Goal: Transaction & Acquisition: Book appointment/travel/reservation

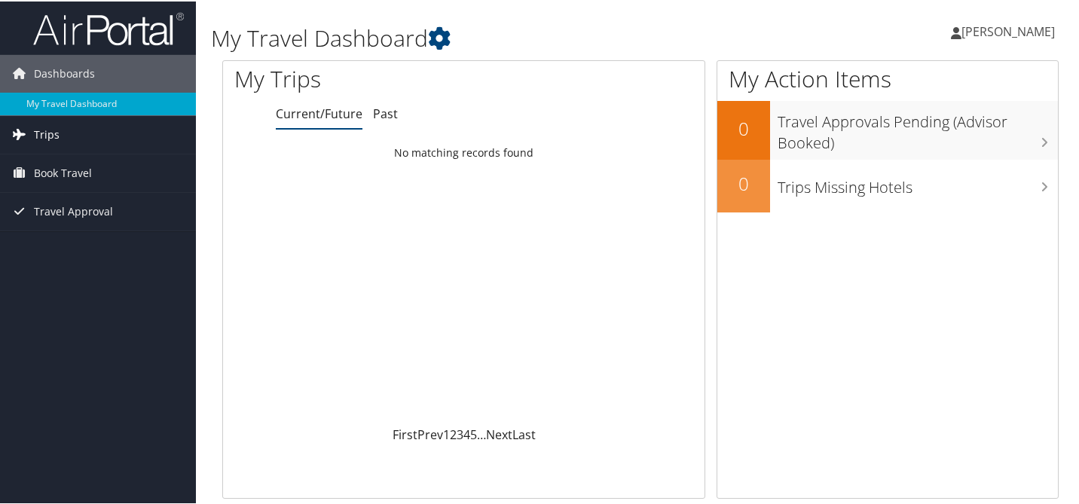
click at [75, 135] on link "Trips" at bounding box center [98, 134] width 196 height 38
click at [84, 246] on span "Book Travel" at bounding box center [63, 240] width 58 height 38
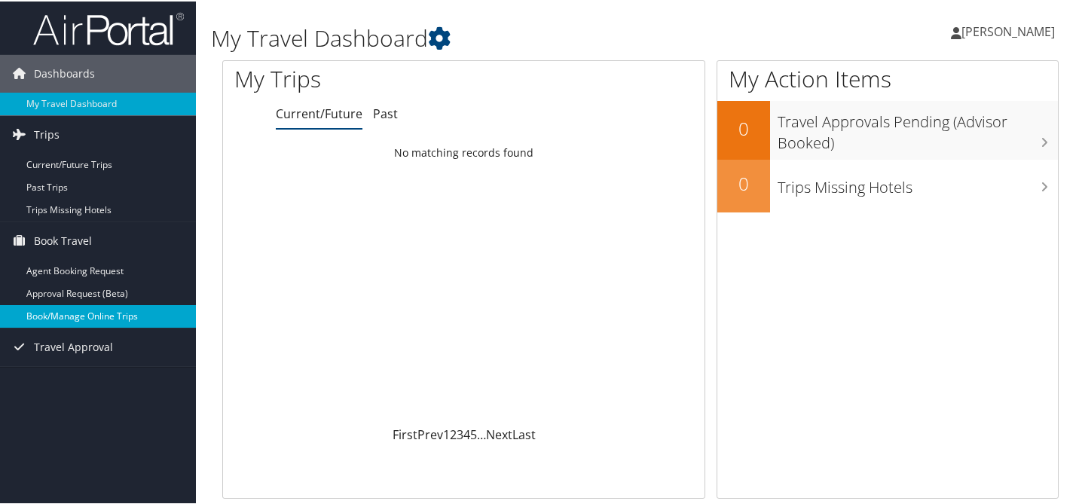
click at [77, 320] on link "Book/Manage Online Trips" at bounding box center [98, 315] width 196 height 23
